Goal: Information Seeking & Learning: Learn about a topic

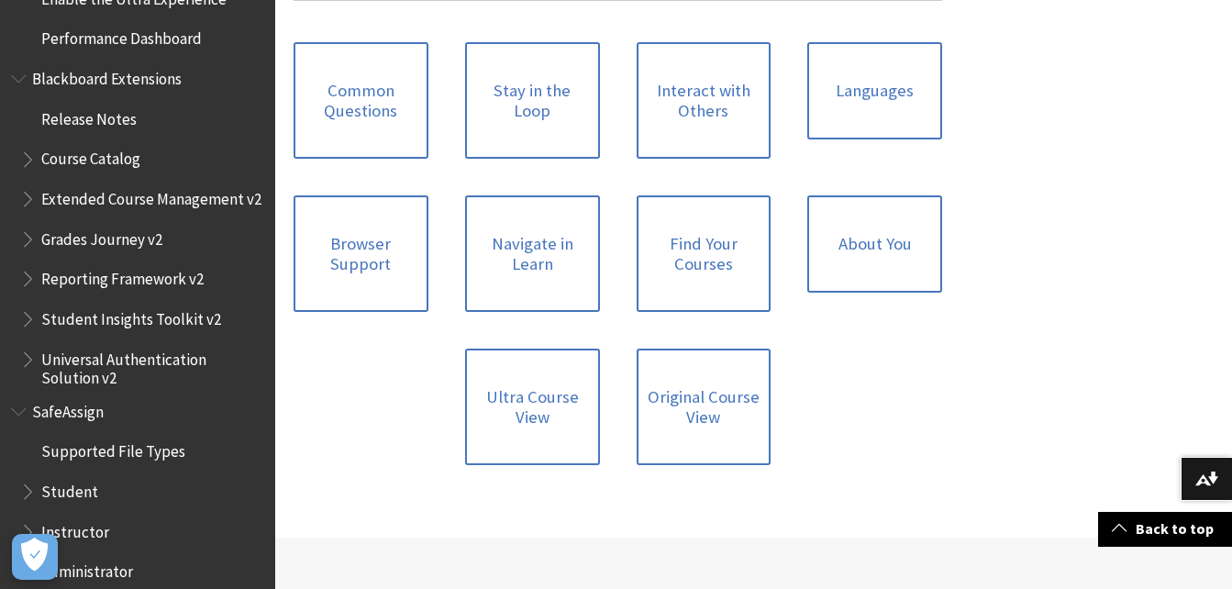
scroll to position [2363, 0]
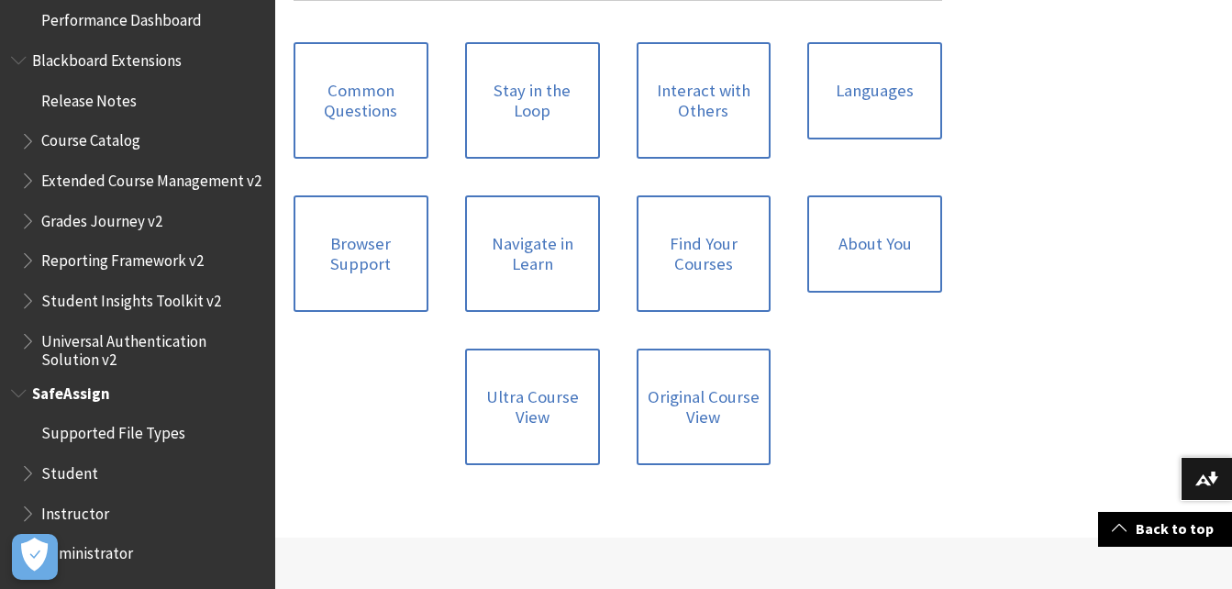
click at [72, 470] on span "Student" at bounding box center [69, 470] width 57 height 25
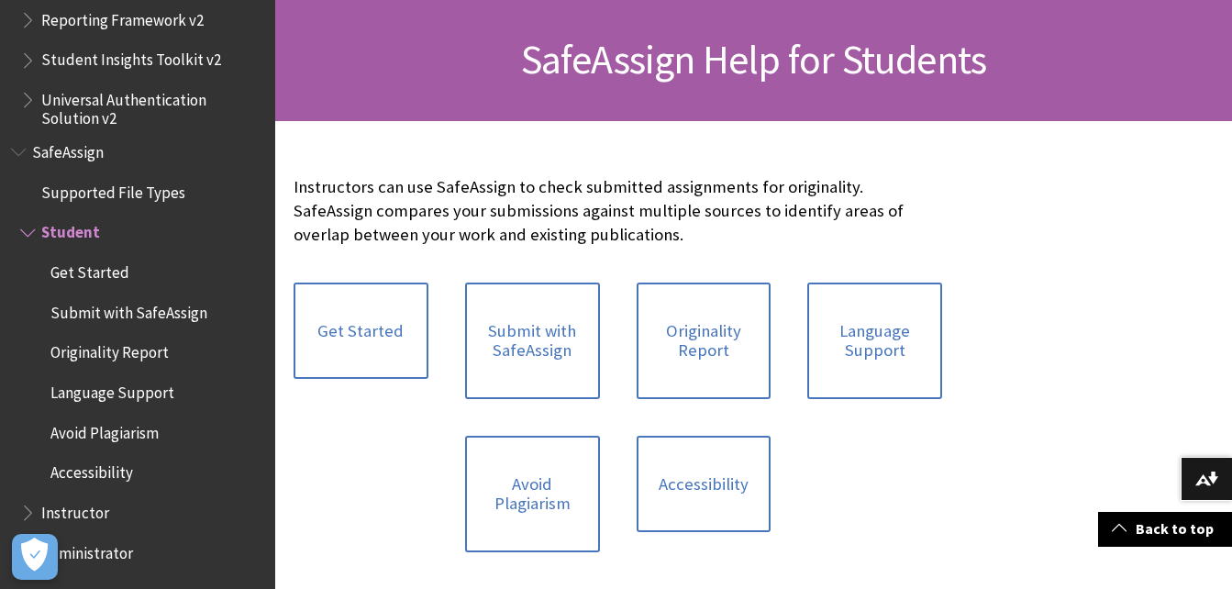
scroll to position [263, 0]
click at [160, 183] on span "Supported File Types" at bounding box center [113, 189] width 144 height 25
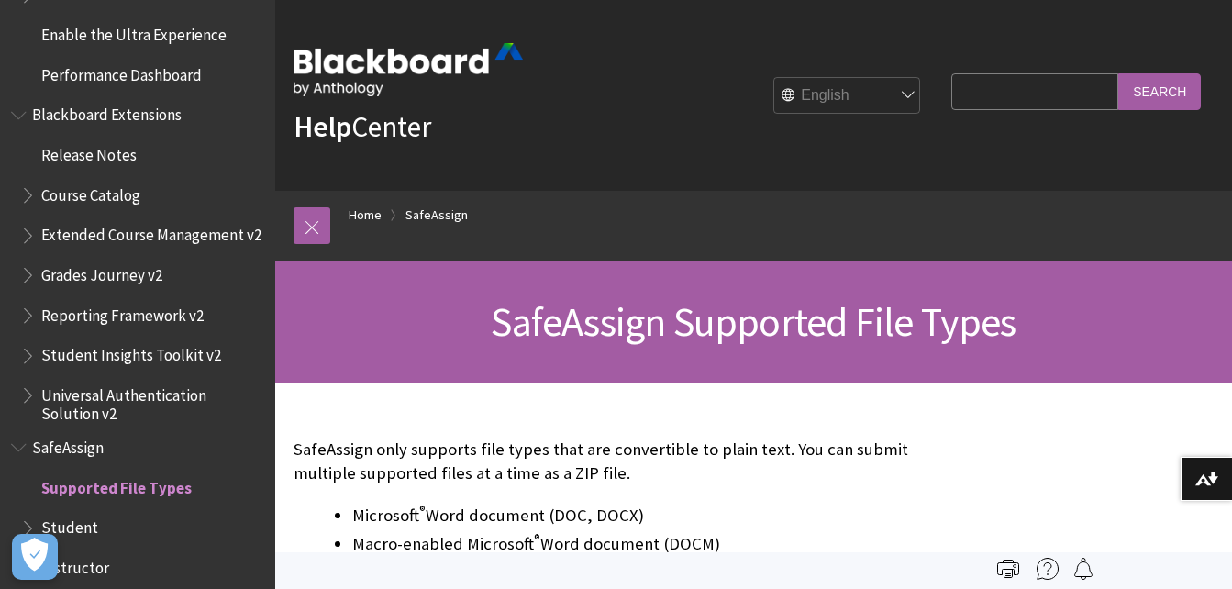
scroll to position [1883, 0]
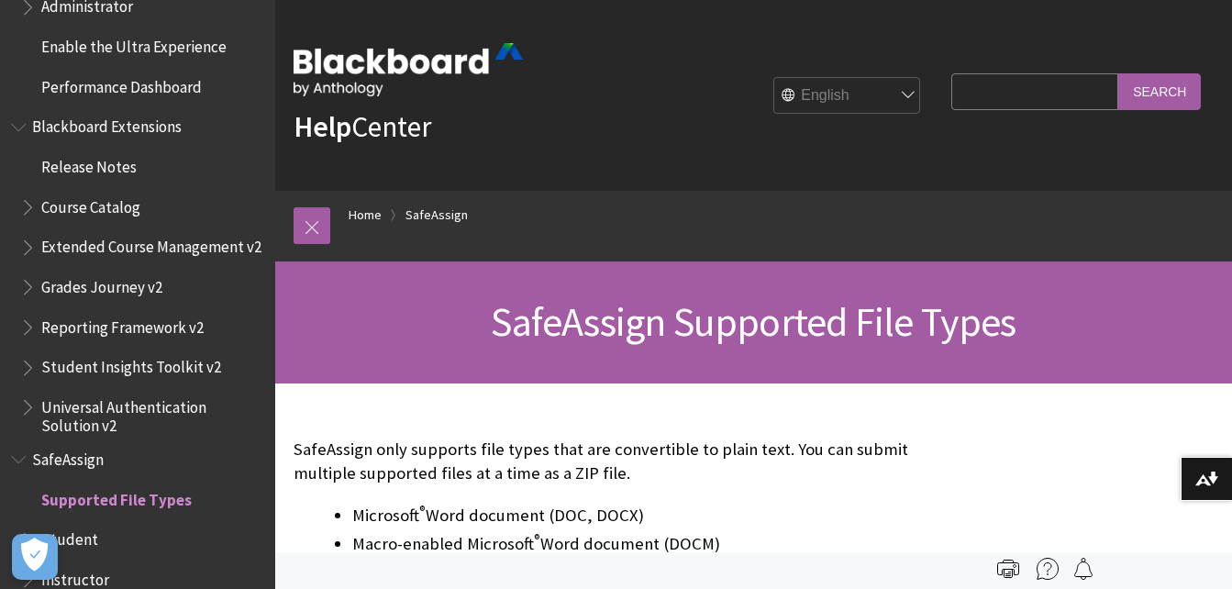
click at [108, 206] on span "Course Catalog" at bounding box center [90, 204] width 99 height 25
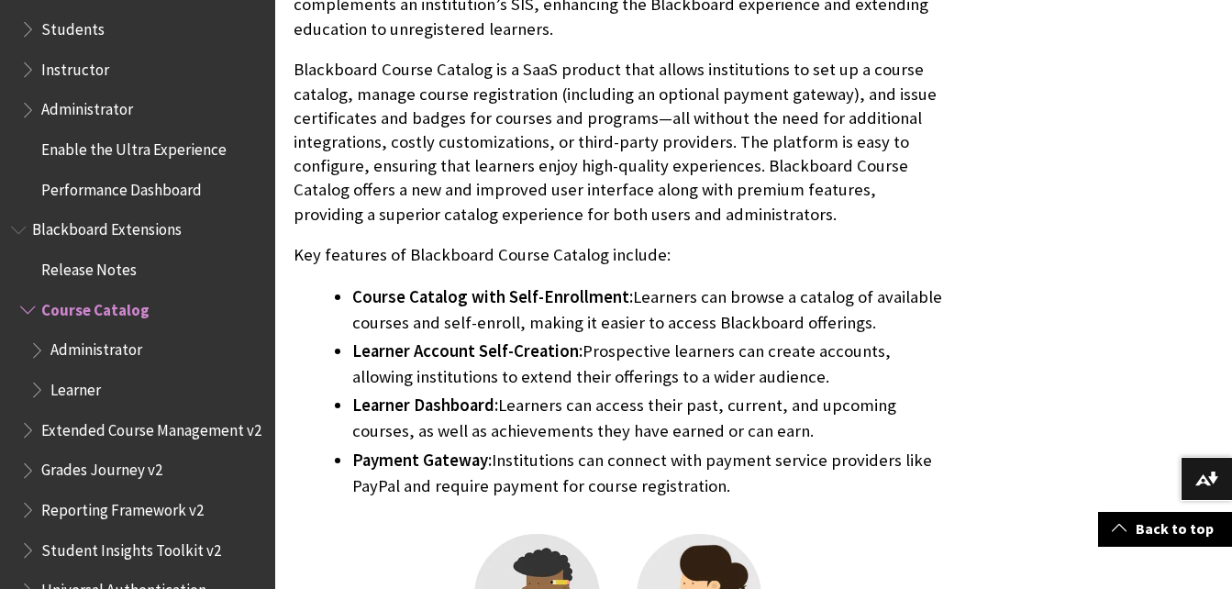
scroll to position [1779, 0]
click at [140, 183] on span "Performance Dashboard" at bounding box center [121, 187] width 160 height 25
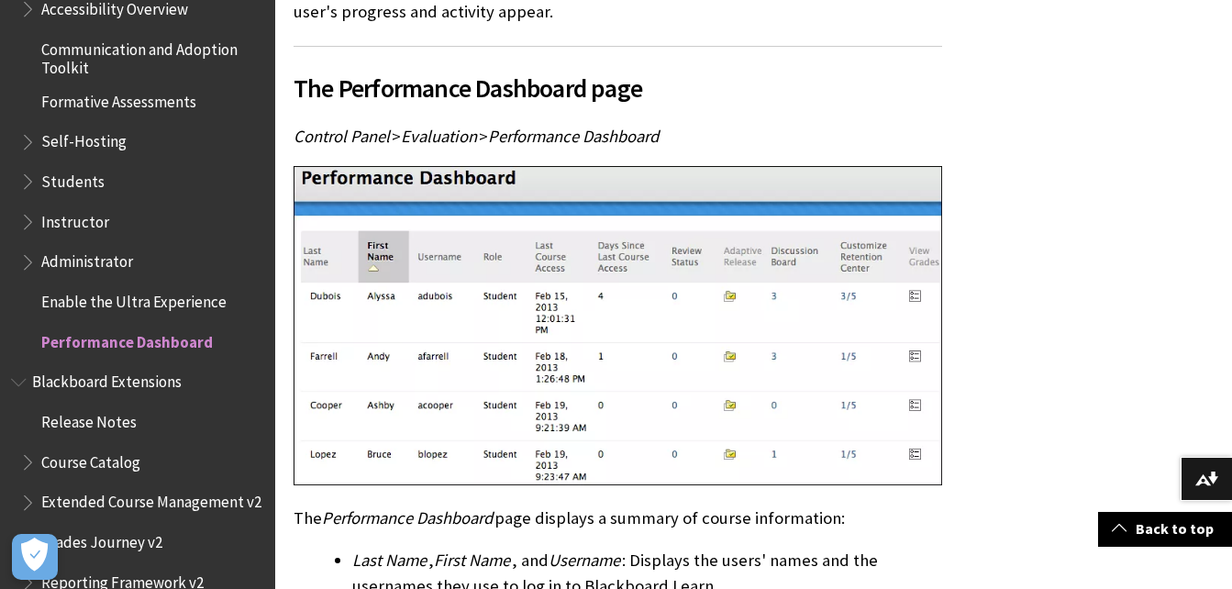
scroll to position [1621, 0]
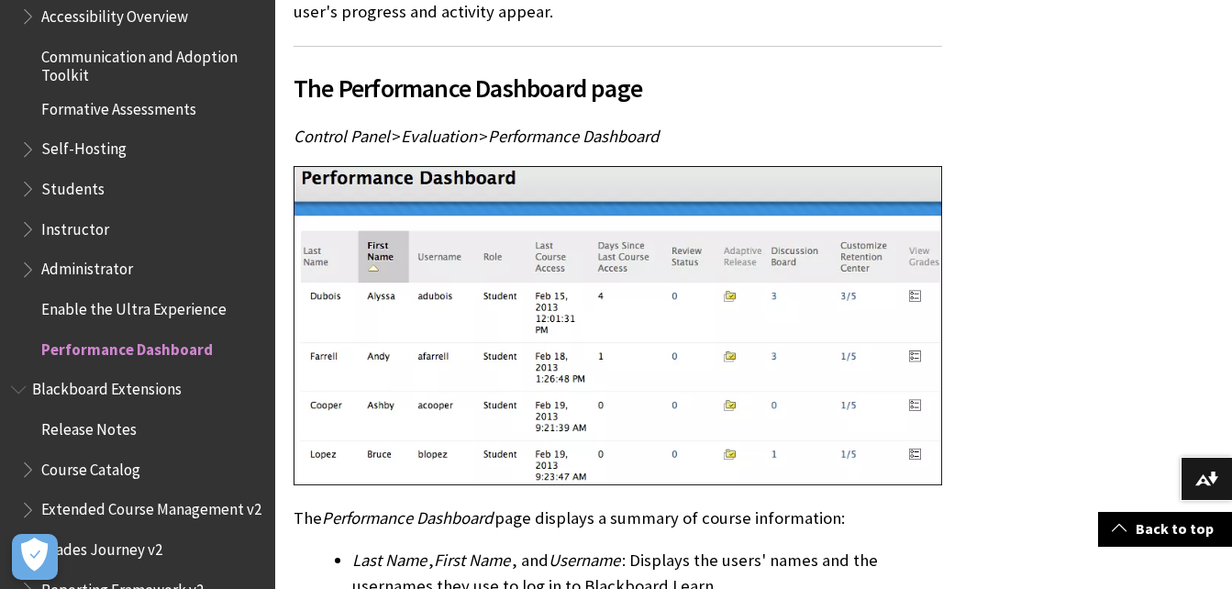
click at [84, 186] on span "Students" at bounding box center [72, 185] width 63 height 25
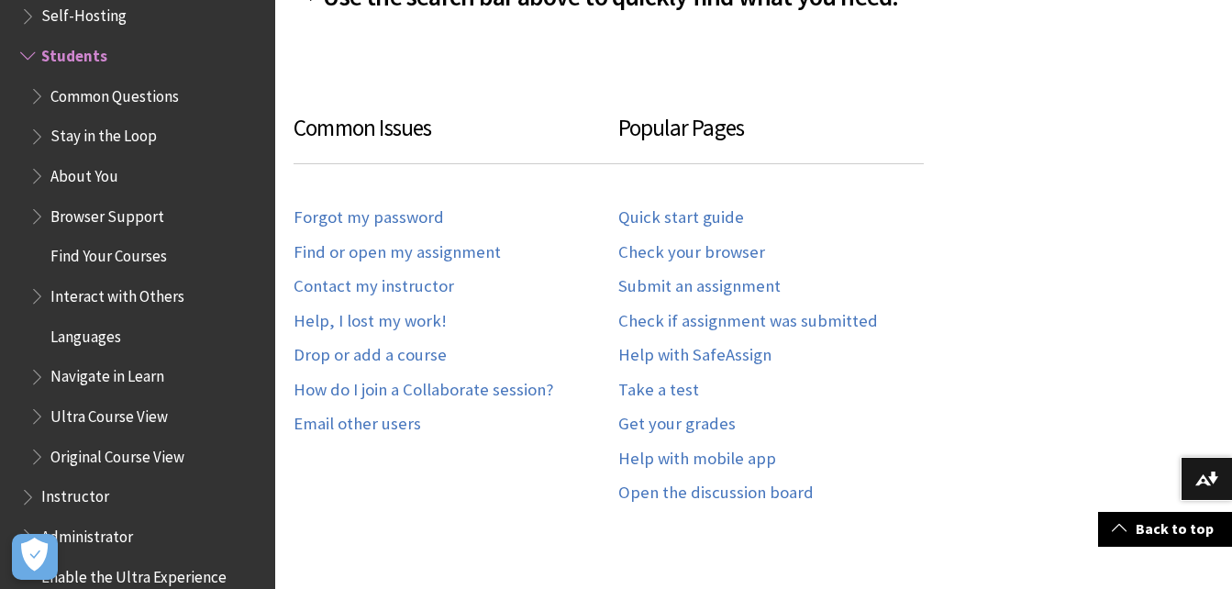
scroll to position [1747, 0]
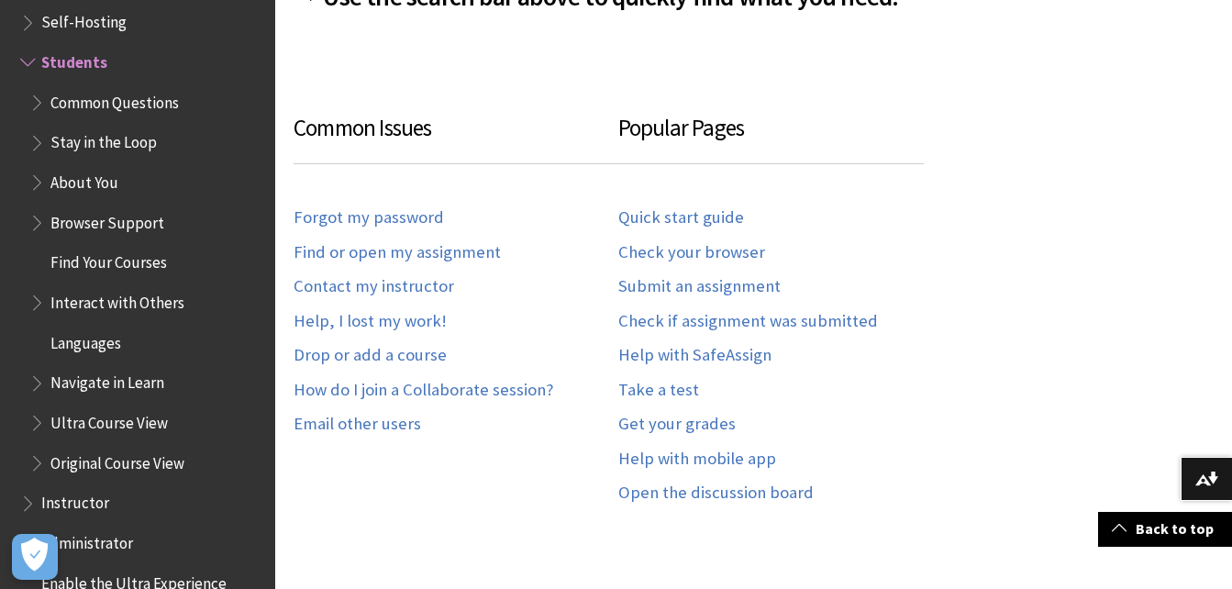
click at [157, 301] on span "Interact with Others" at bounding box center [117, 299] width 134 height 25
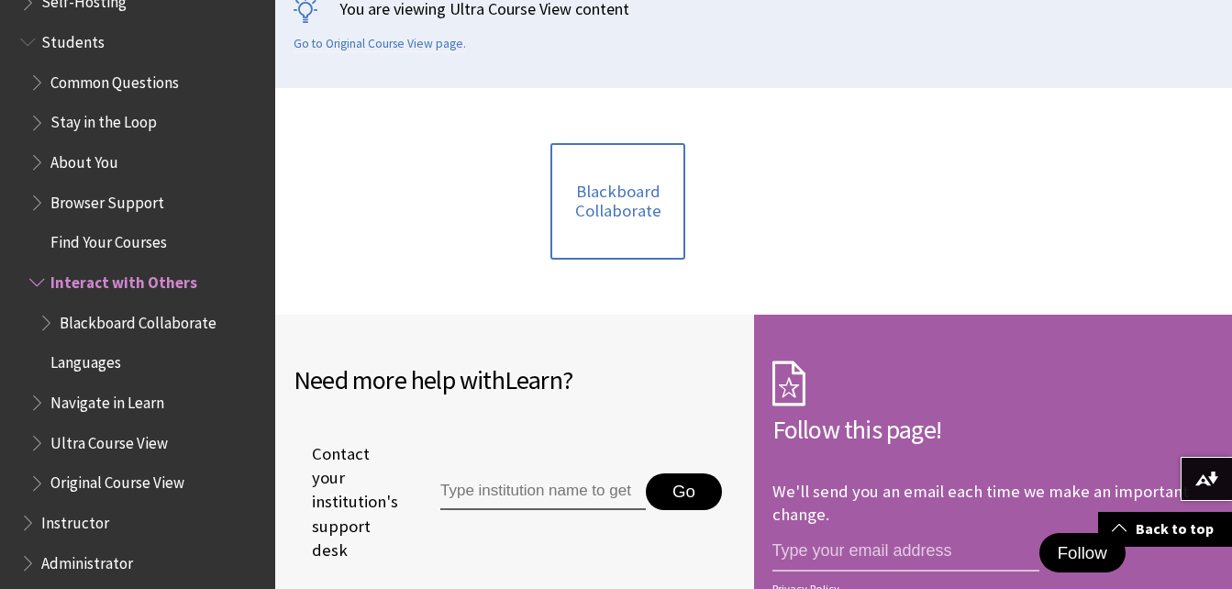
scroll to position [1766, 0]
click at [140, 238] on span "Find Your Courses" at bounding box center [108, 240] width 116 height 25
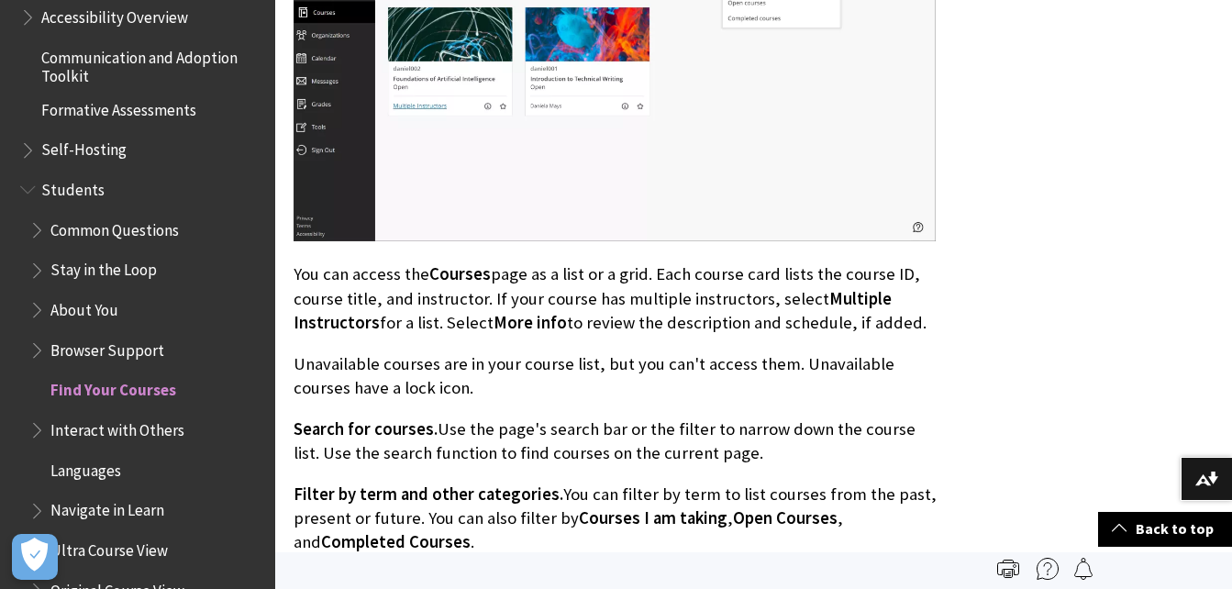
scroll to position [1615, 0]
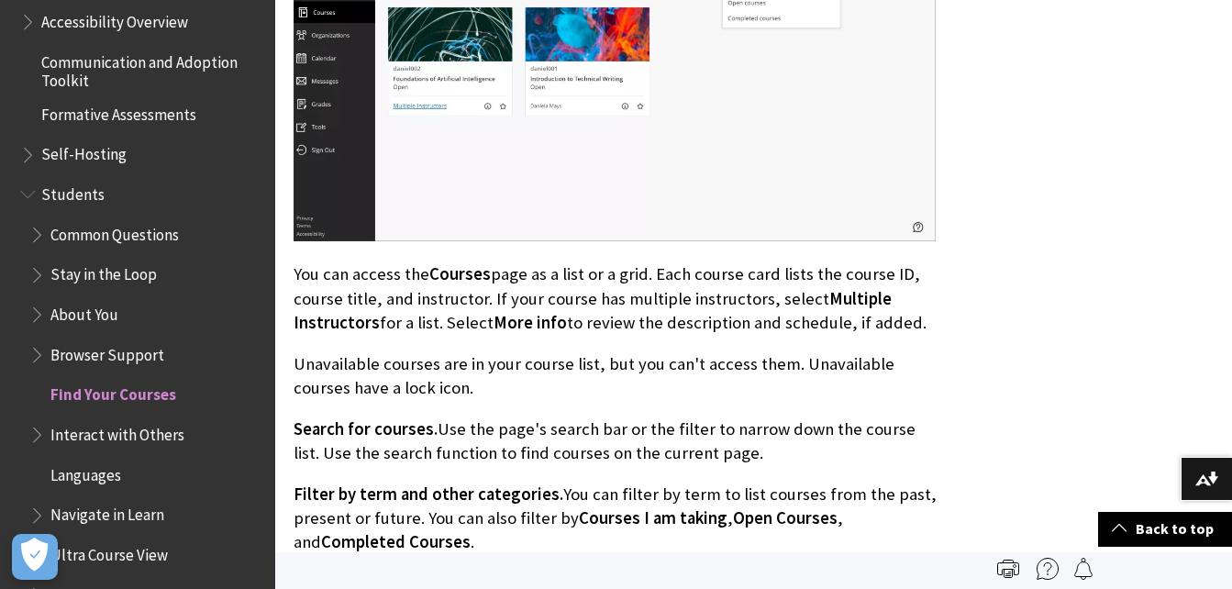
click at [77, 189] on span "Students" at bounding box center [72, 191] width 63 height 25
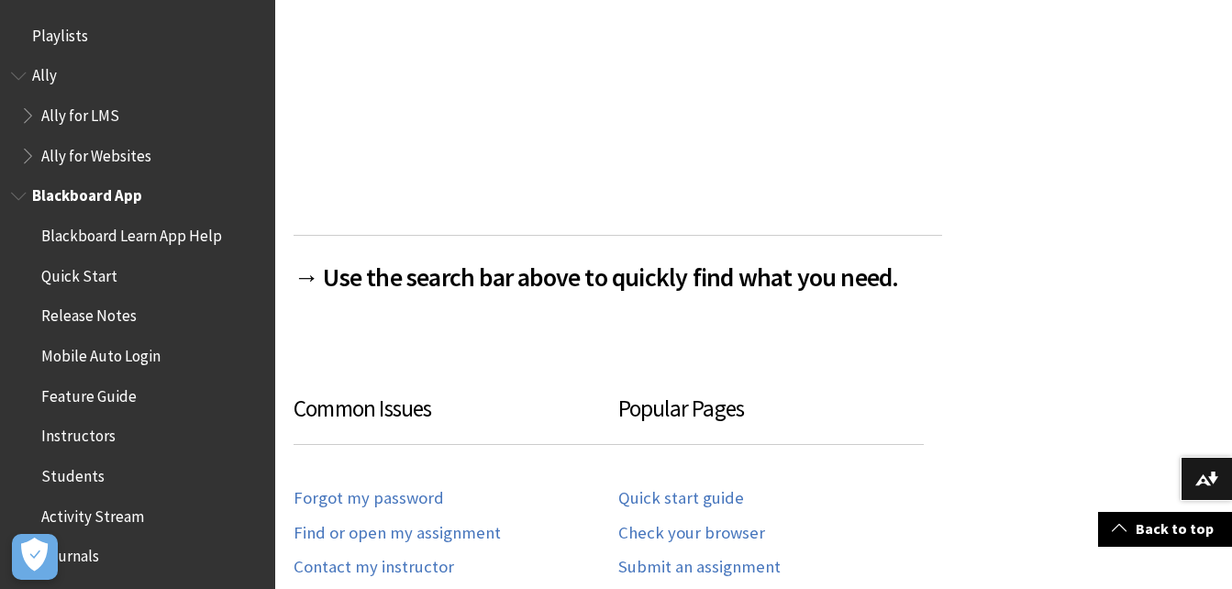
click at [116, 191] on span "Blackboard App" at bounding box center [87, 193] width 110 height 25
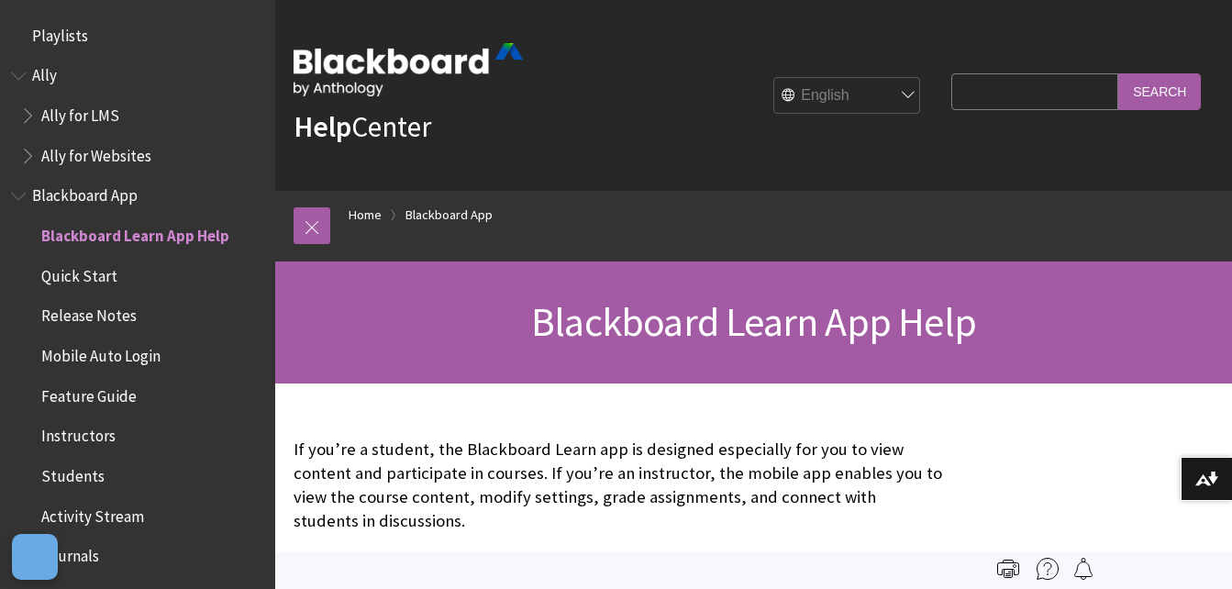
scroll to position [193, 0]
